Goal: Information Seeking & Learning: Learn about a topic

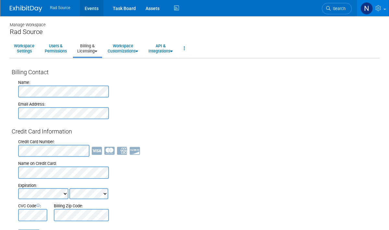
click at [88, 6] on link "Events" at bounding box center [92, 8] width 24 height 16
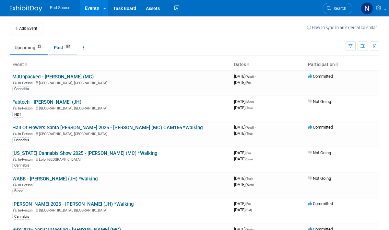
click at [55, 45] on link "Past 187" at bounding box center [63, 47] width 28 height 12
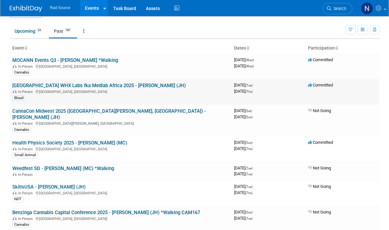
scroll to position [32, 0]
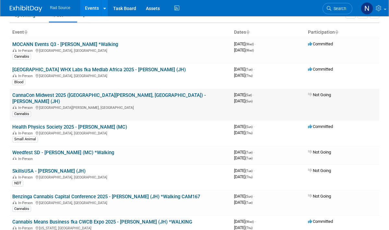
click at [142, 105] on div "In-Person Saint Paul, MN" at bounding box center [120, 107] width 216 height 5
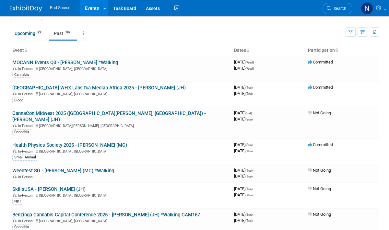
scroll to position [0, 0]
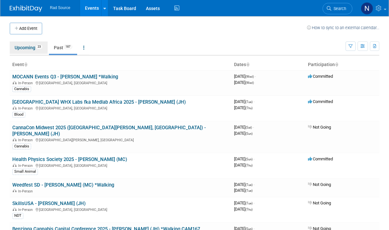
drag, startPoint x: 23, startPoint y: 49, endPoint x: 105, endPoint y: 82, distance: 87.9
click at [23, 49] on link "Upcoming 23" at bounding box center [29, 47] width 38 height 12
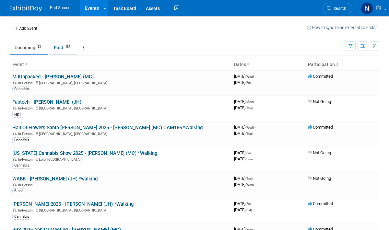
click at [56, 46] on link "Past 187" at bounding box center [63, 47] width 28 height 12
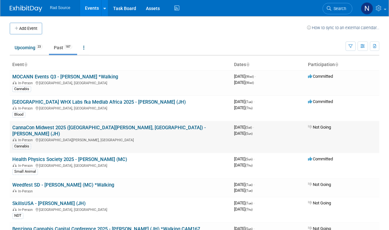
click at [137, 137] on div "In-Person Saint Paul, MN" at bounding box center [120, 139] width 216 height 5
click at [80, 127] on link "CannaCon Midwest 2025 (St. Paul, MN) - Dion (JH)" at bounding box center [108, 131] width 193 height 12
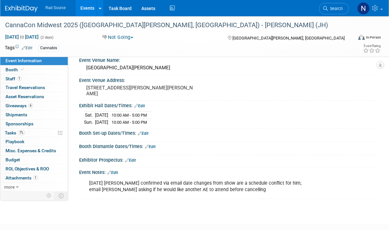
scroll to position [65, 0]
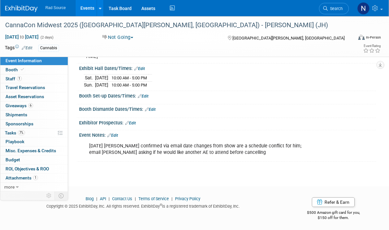
click at [231, 124] on div "Exhibitor Prospectus: Edit" at bounding box center [227, 122] width 297 height 8
